Goal: Task Accomplishment & Management: Use online tool/utility

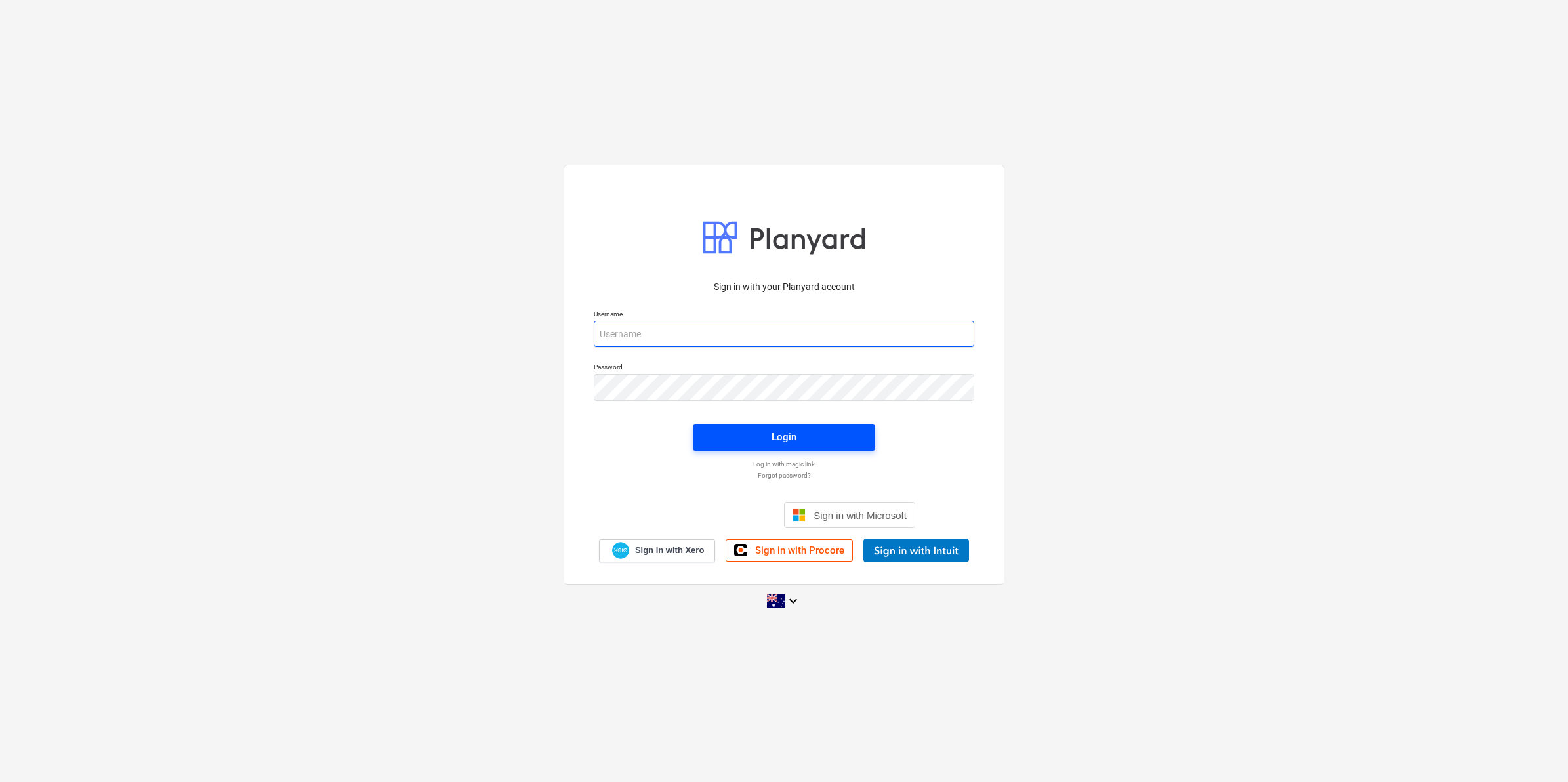
type input "[EMAIL_ADDRESS][DOMAIN_NAME]"
click at [743, 438] on span "Login" at bounding box center [784, 436] width 151 height 17
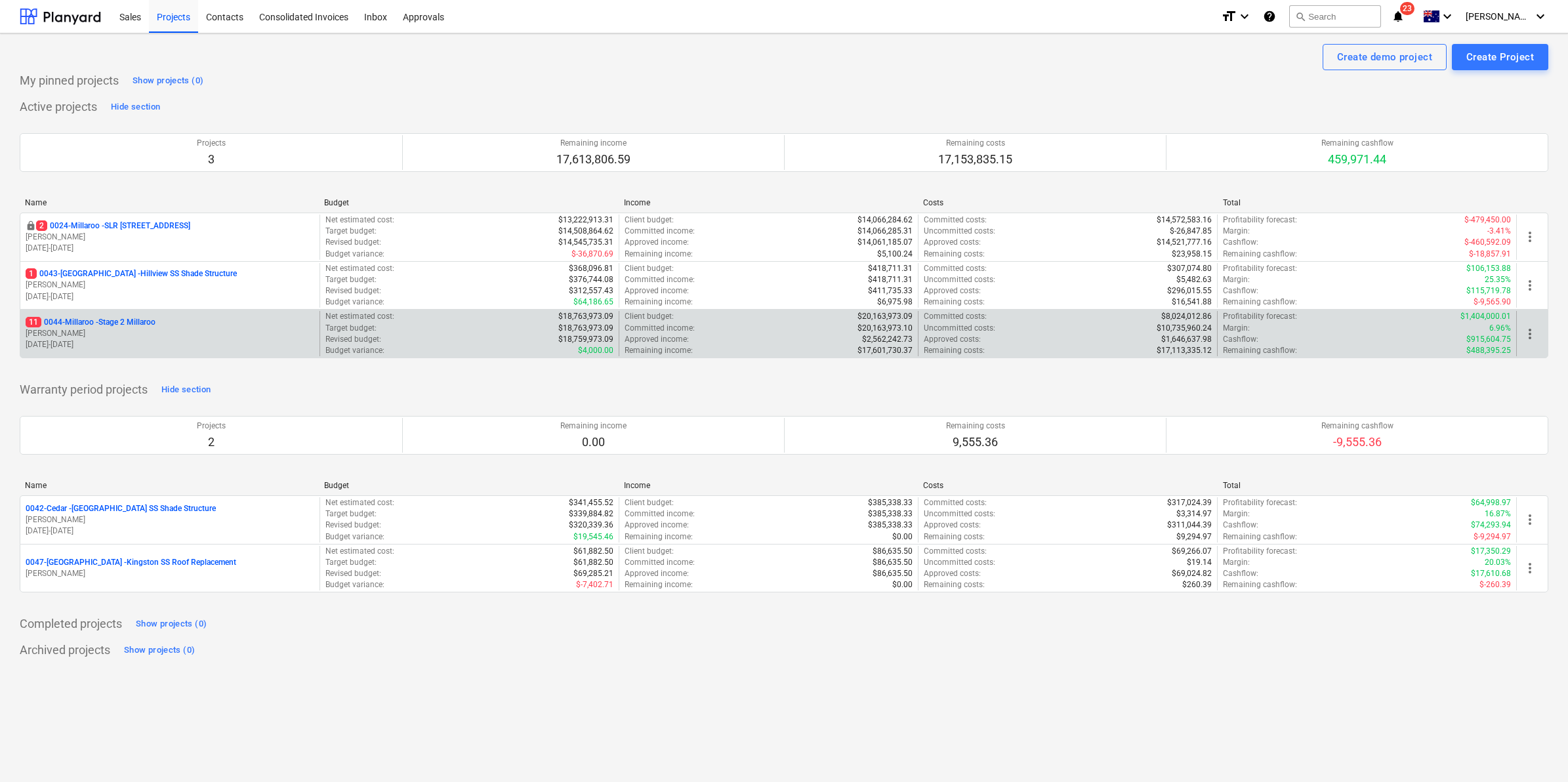
click at [150, 320] on p "11 0044-Millaroo - Stage 2 Millaroo" at bounding box center [90, 322] width 130 height 11
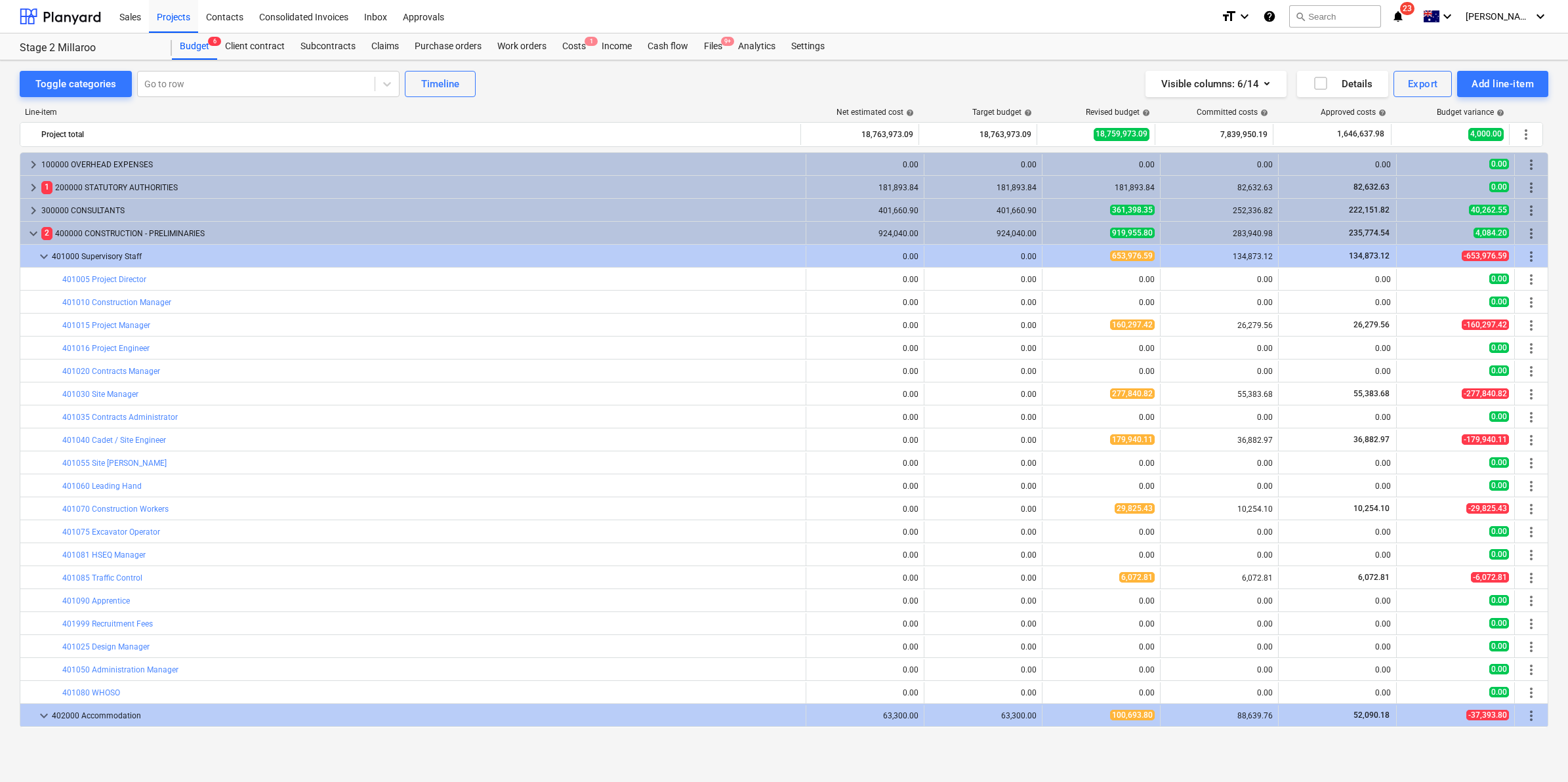
click at [1405, 11] on icon "notifications" at bounding box center [1397, 16] width 13 height 16
drag, startPoint x: 1058, startPoint y: 31, endPoint x: 932, endPoint y: 34, distance: 126.0
click at [1051, 32] on div "Sales Projects Contacts Consolidated Invoices Inbox Approvals" at bounding box center [661, 17] width 1099 height 33
click at [712, 47] on div "Files 9+" at bounding box center [713, 47] width 34 height 26
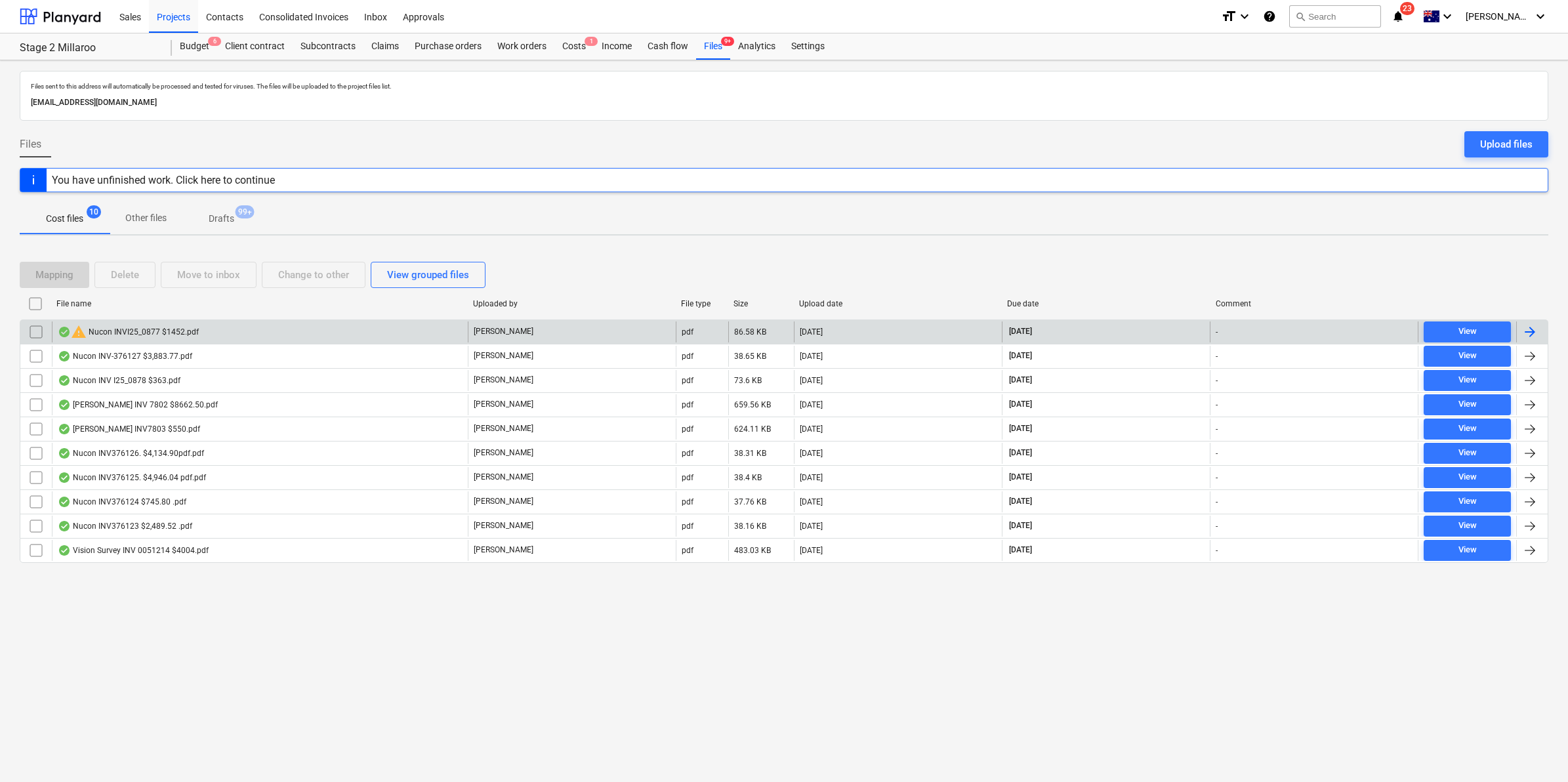
click at [207, 326] on div "warning Nucon INVI25_0877 $1452.pdf" at bounding box center [259, 332] width 416 height 21
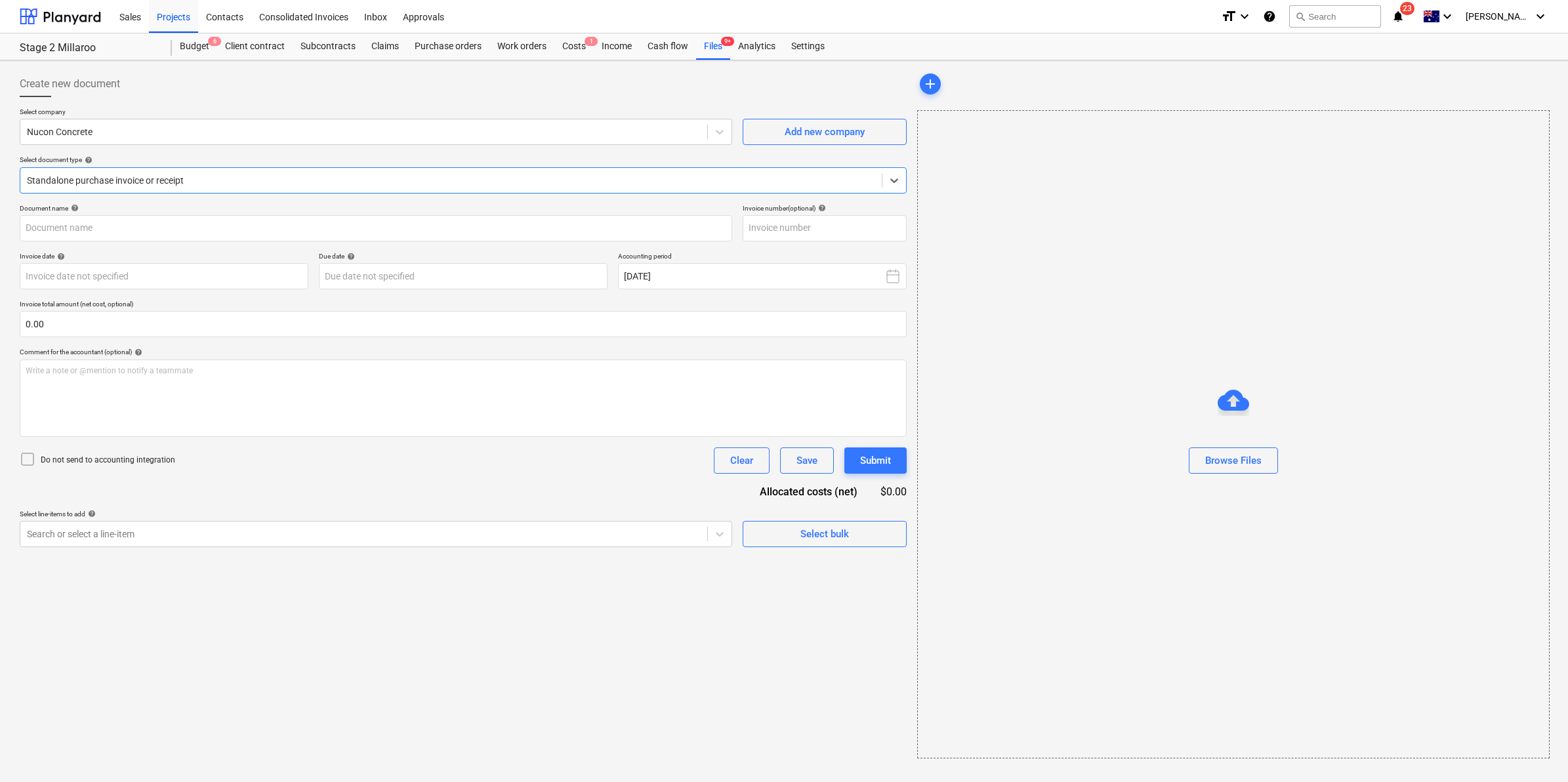
type input "125-0877"
type input "[DATE]"
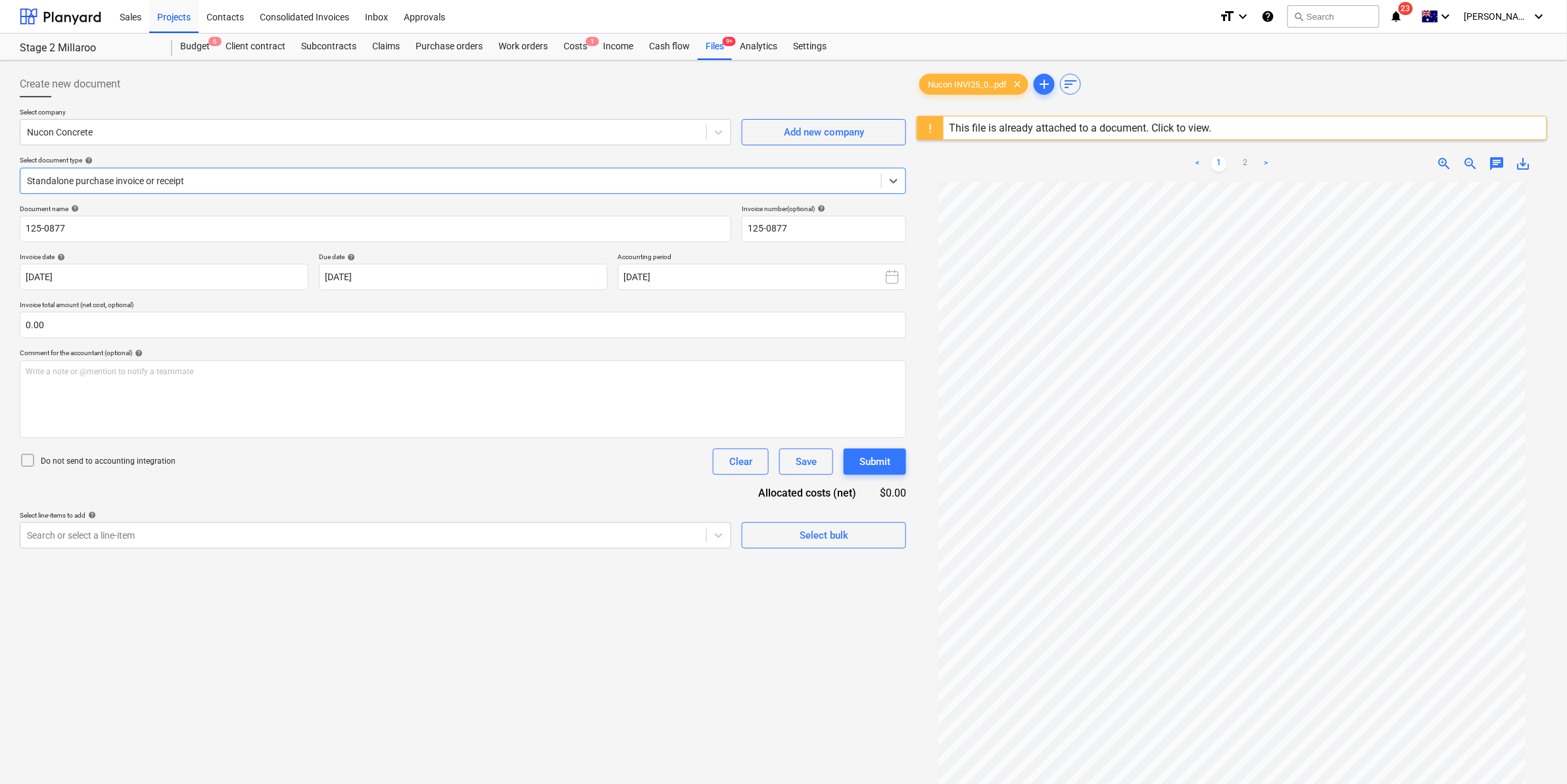
click at [218, 183] on div at bounding box center [451, 180] width 848 height 13
click at [215, 185] on div at bounding box center [451, 180] width 848 height 13
